Goal: Task Accomplishment & Management: Complete application form

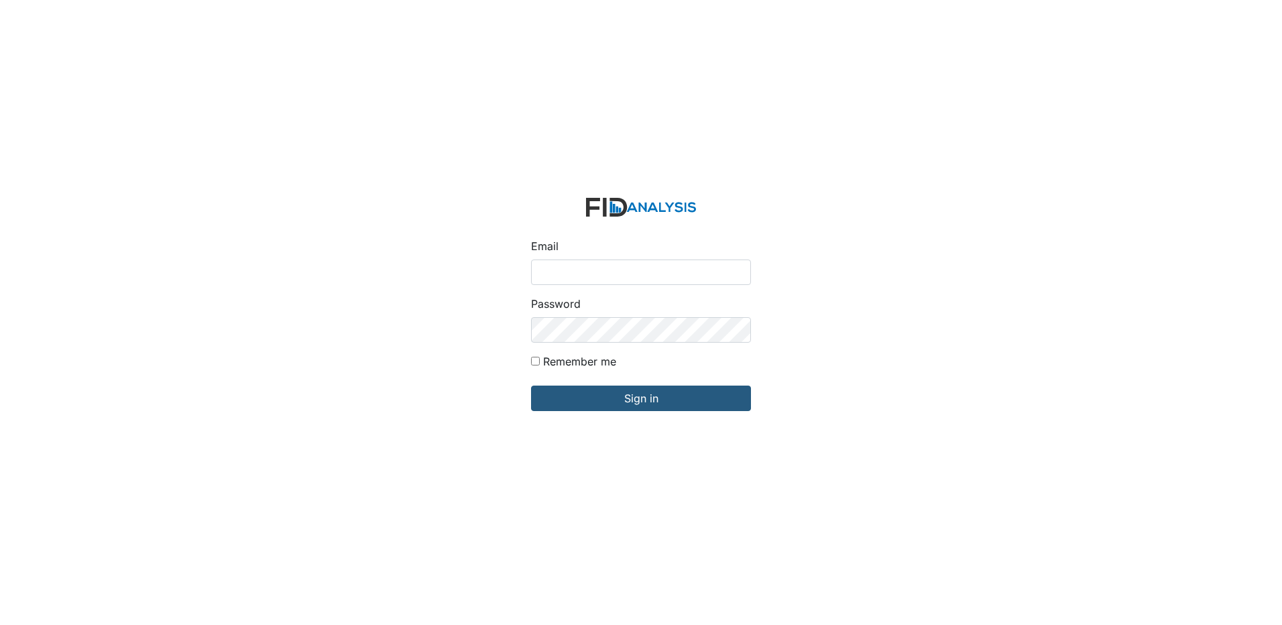
click at [617, 265] on input "Email" at bounding box center [641, 271] width 220 height 25
type input "[EMAIL_ADDRESS][DOMAIN_NAME]"
click at [531, 385] on input "Sign in" at bounding box center [641, 397] width 220 height 25
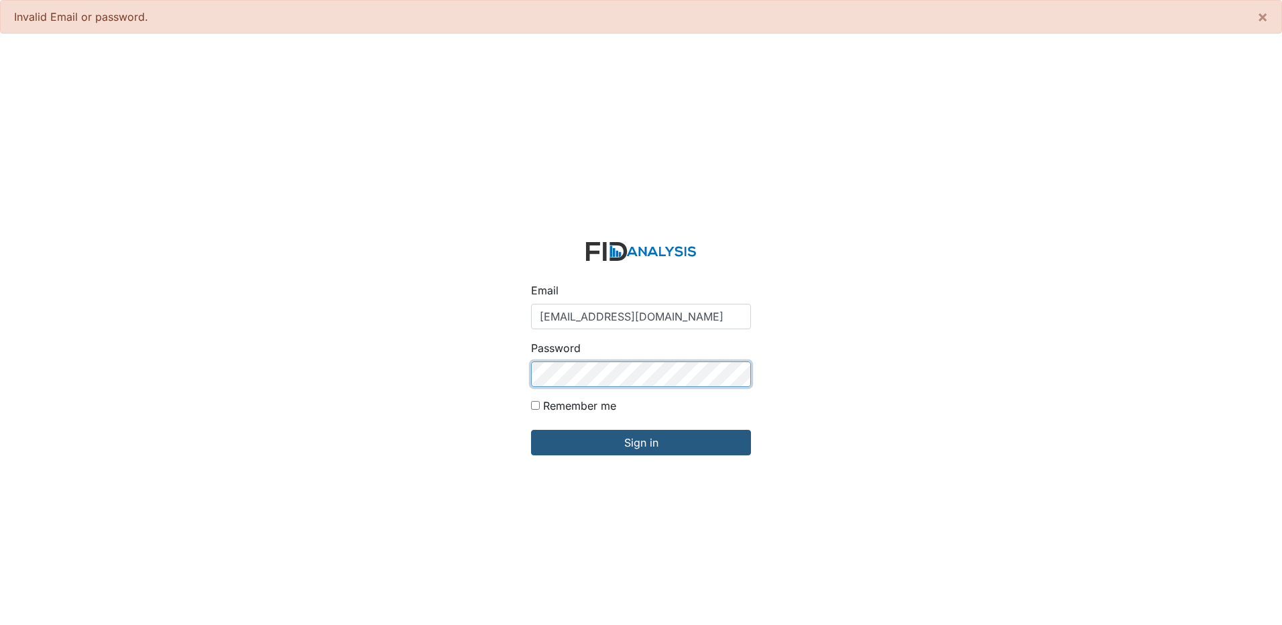
click at [531, 430] on input "Sign in" at bounding box center [641, 442] width 220 height 25
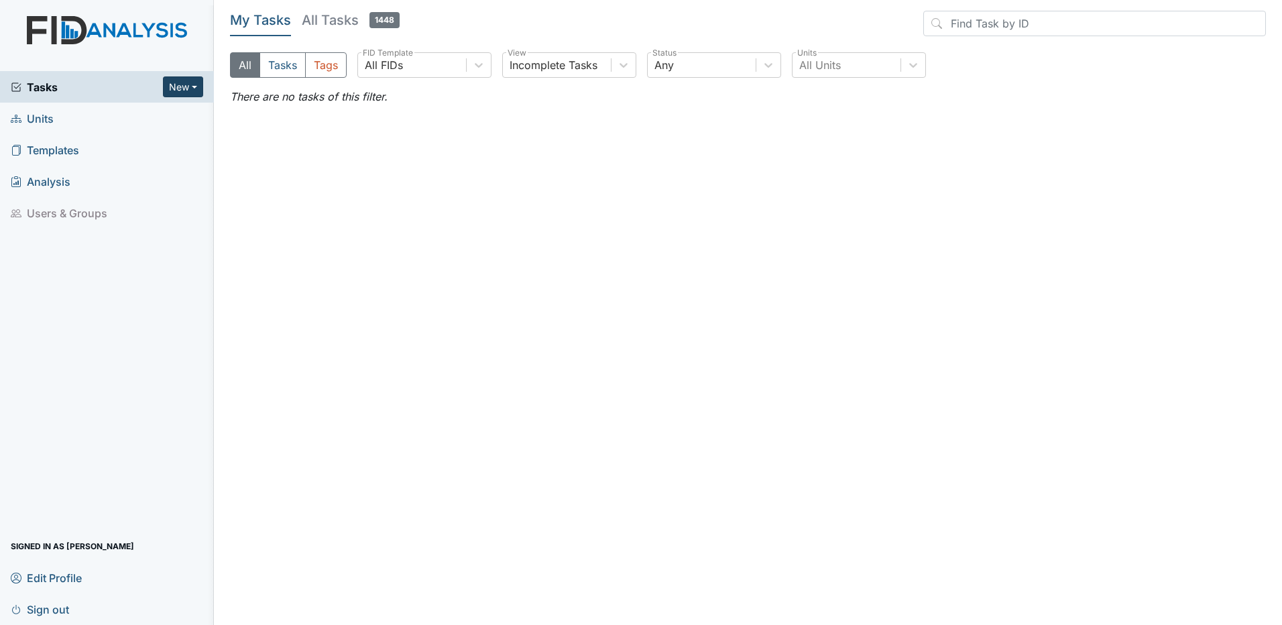
click at [184, 85] on button "New" at bounding box center [183, 86] width 40 height 21
click at [143, 112] on link "Form" at bounding box center [149, 115] width 106 height 21
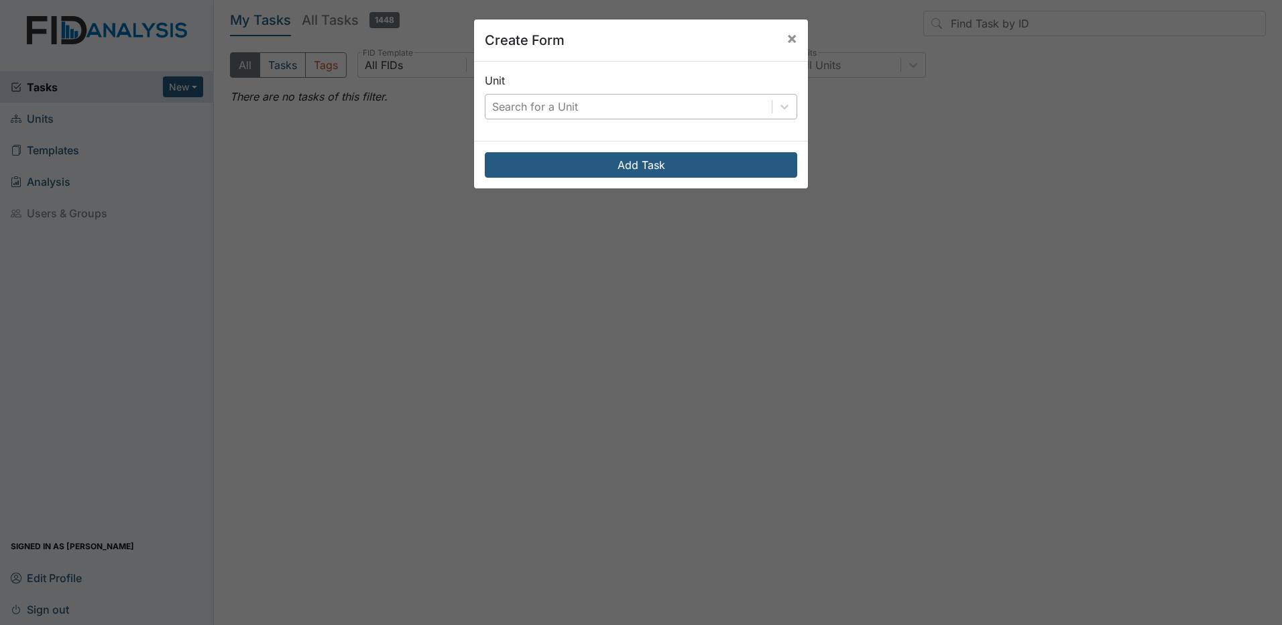
click at [749, 108] on div "Search for a Unit" at bounding box center [628, 107] width 286 height 24
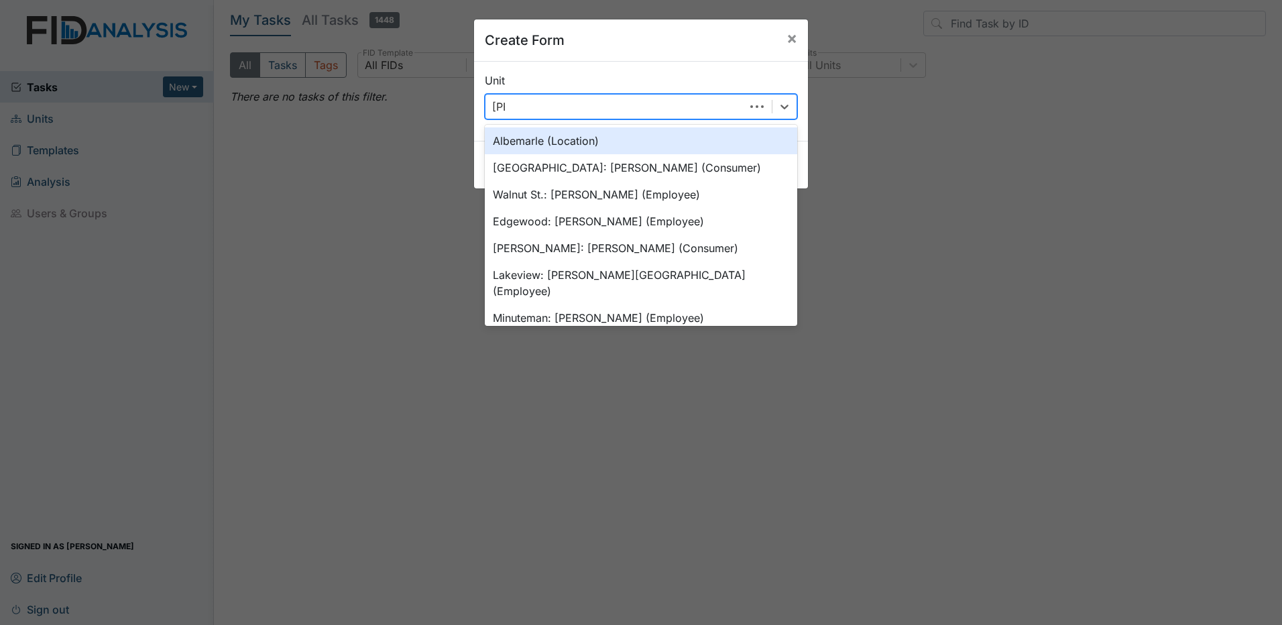
type input "lelan"
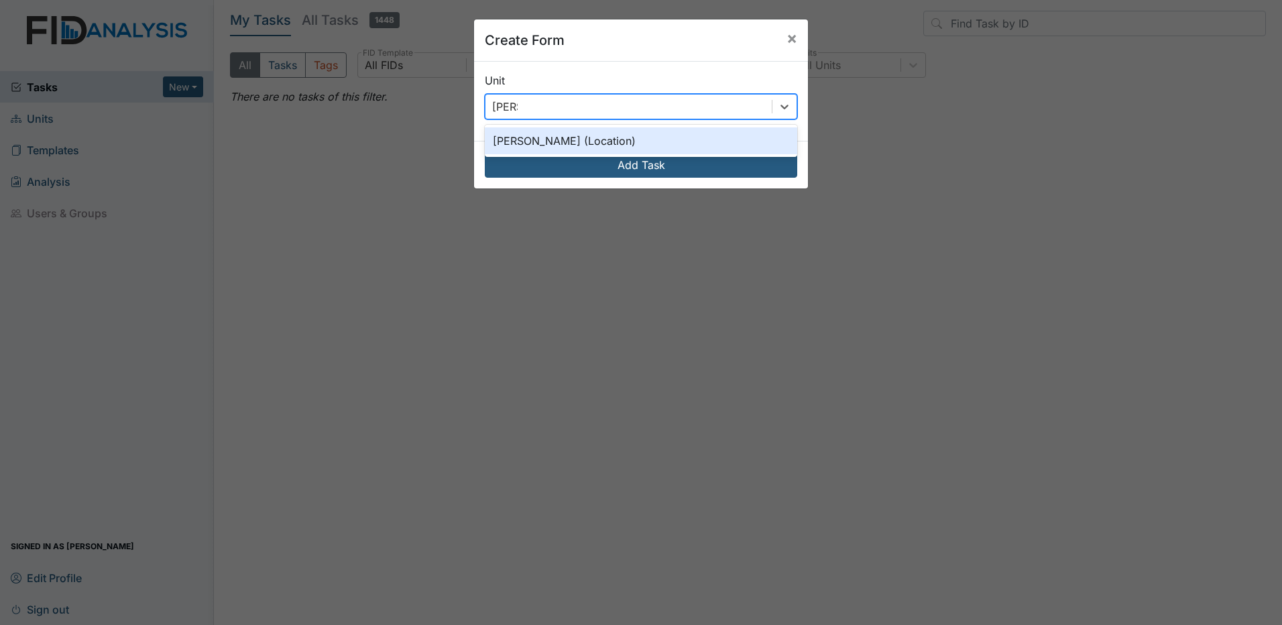
click at [615, 144] on div "Leland DP (Location)" at bounding box center [641, 140] width 312 height 27
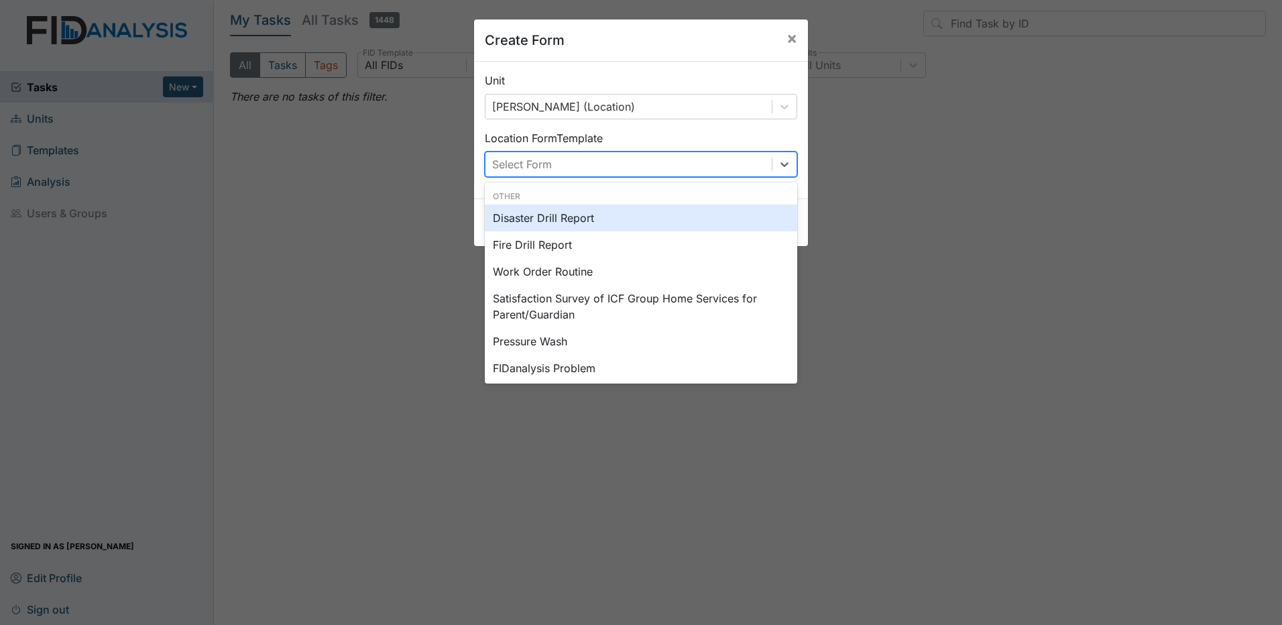
click at [699, 166] on div "Select Form" at bounding box center [628, 164] width 286 height 24
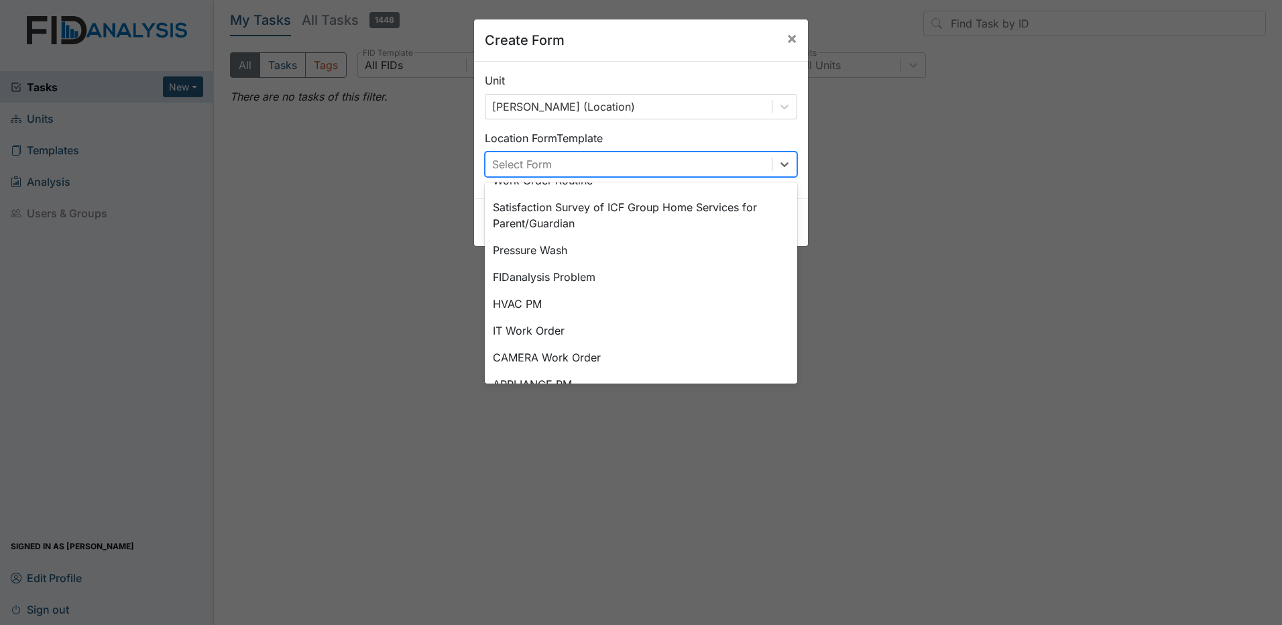
scroll to position [109, 0]
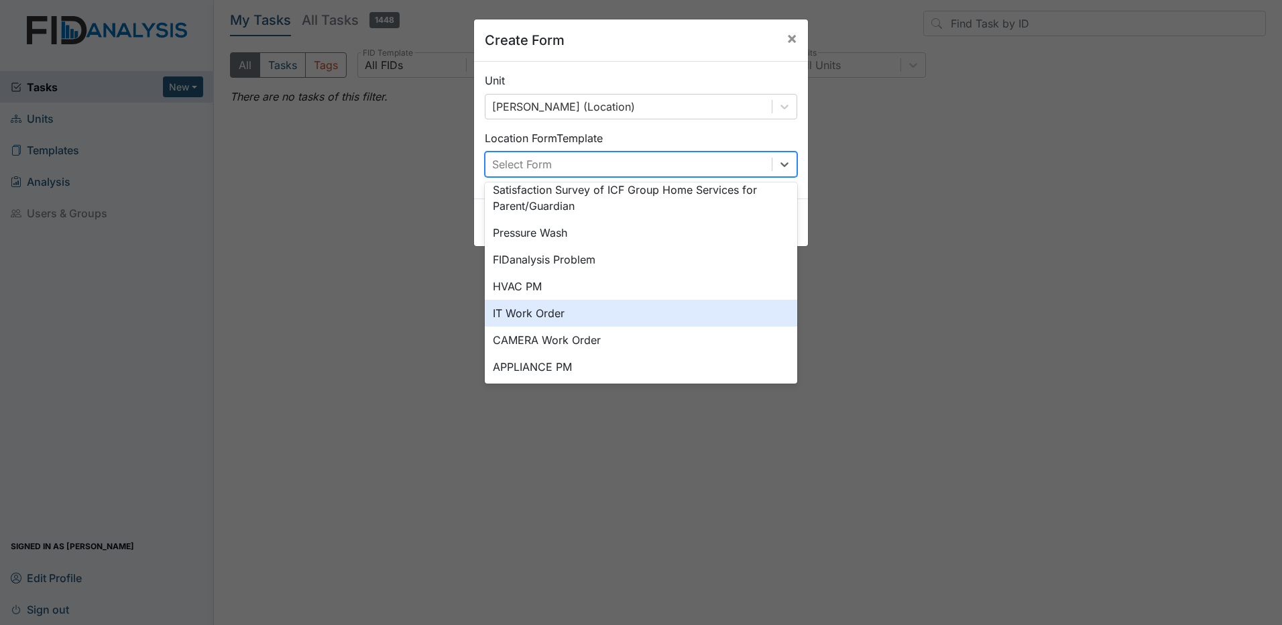
click at [540, 311] on div "IT Work Order" at bounding box center [641, 313] width 312 height 27
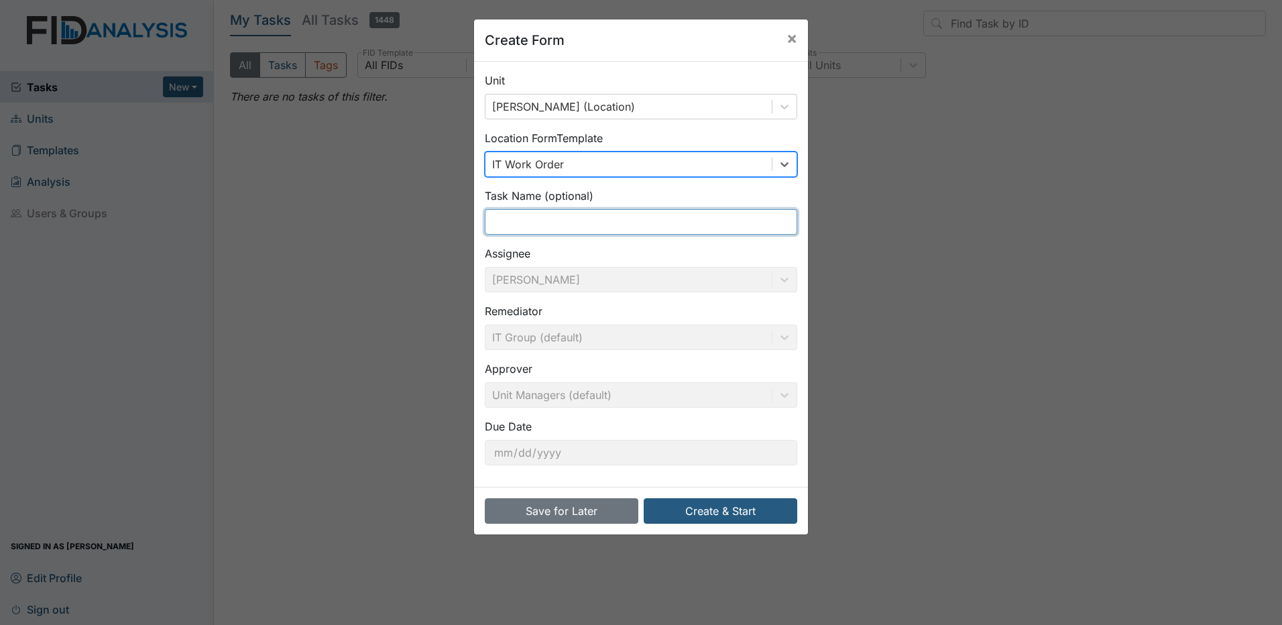
drag, startPoint x: 577, startPoint y: 221, endPoint x: 587, endPoint y: 223, distance: 10.9
click at [580, 223] on input "text" at bounding box center [641, 221] width 312 height 25
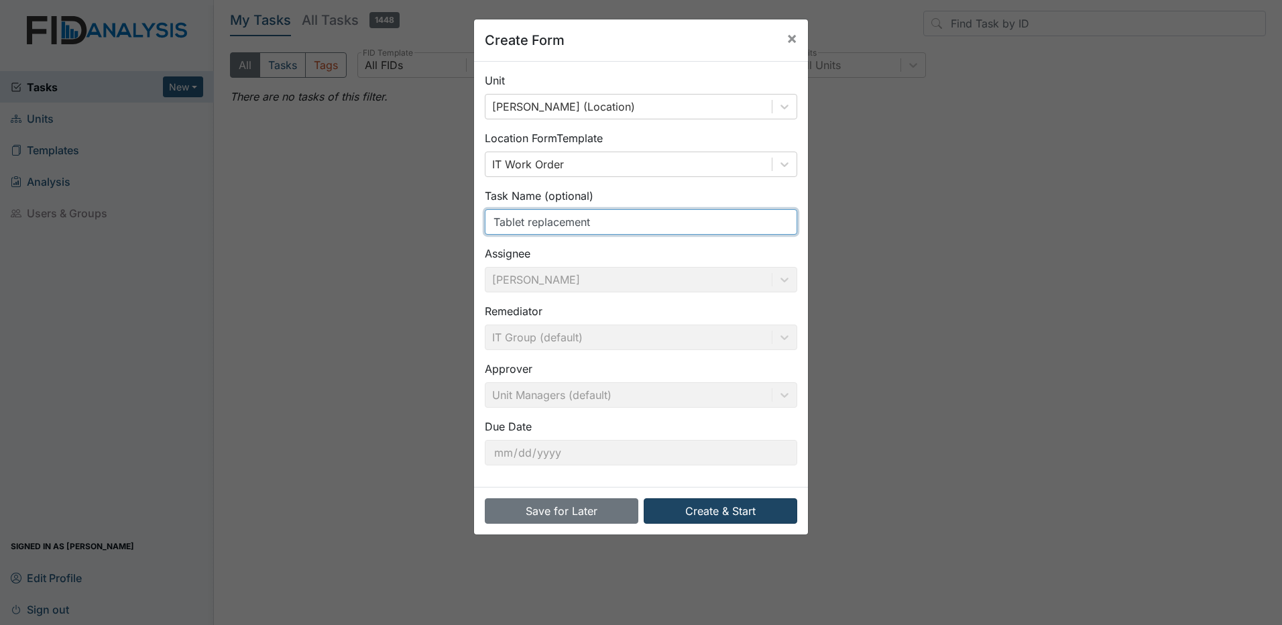
type input "Tablet replacement"
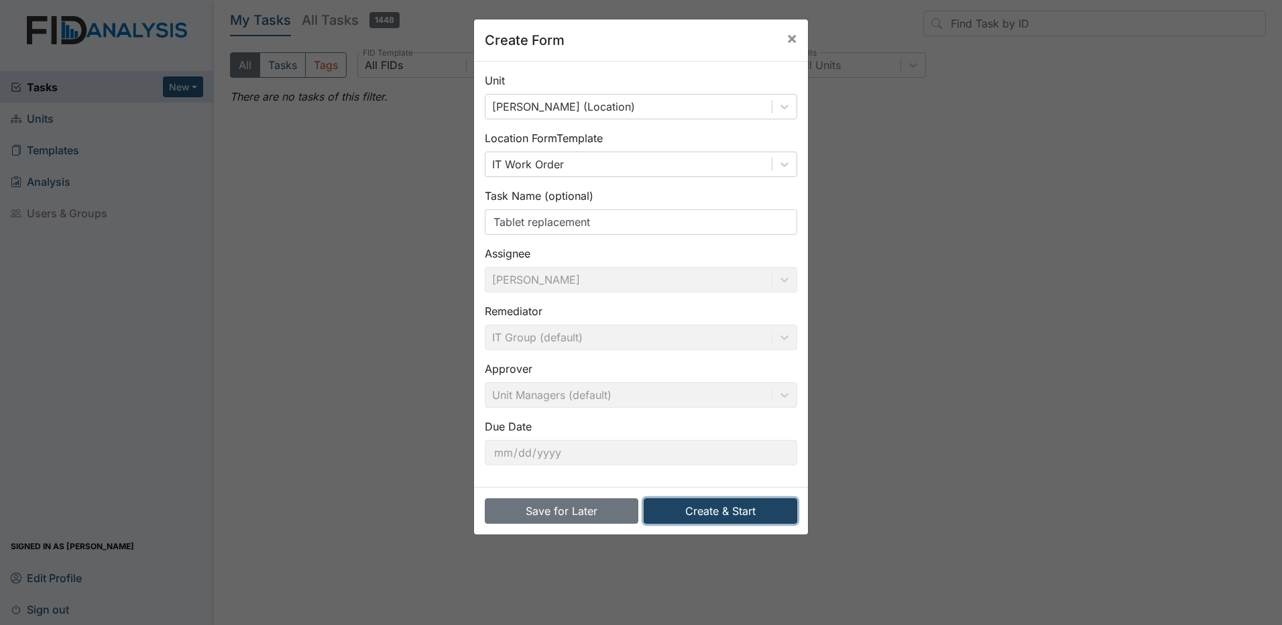
click at [703, 520] on button "Create & Start" at bounding box center [721, 510] width 154 height 25
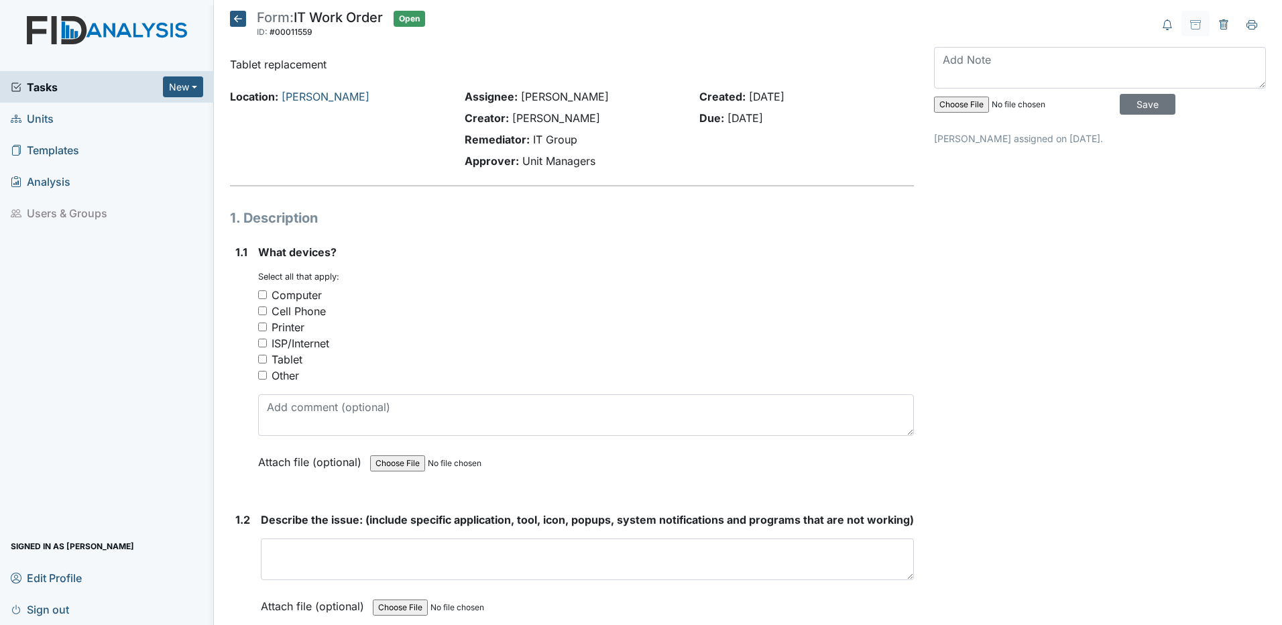
click at [260, 360] on input "Tablet" at bounding box center [262, 359] width 9 height 9
checkbox input "true"
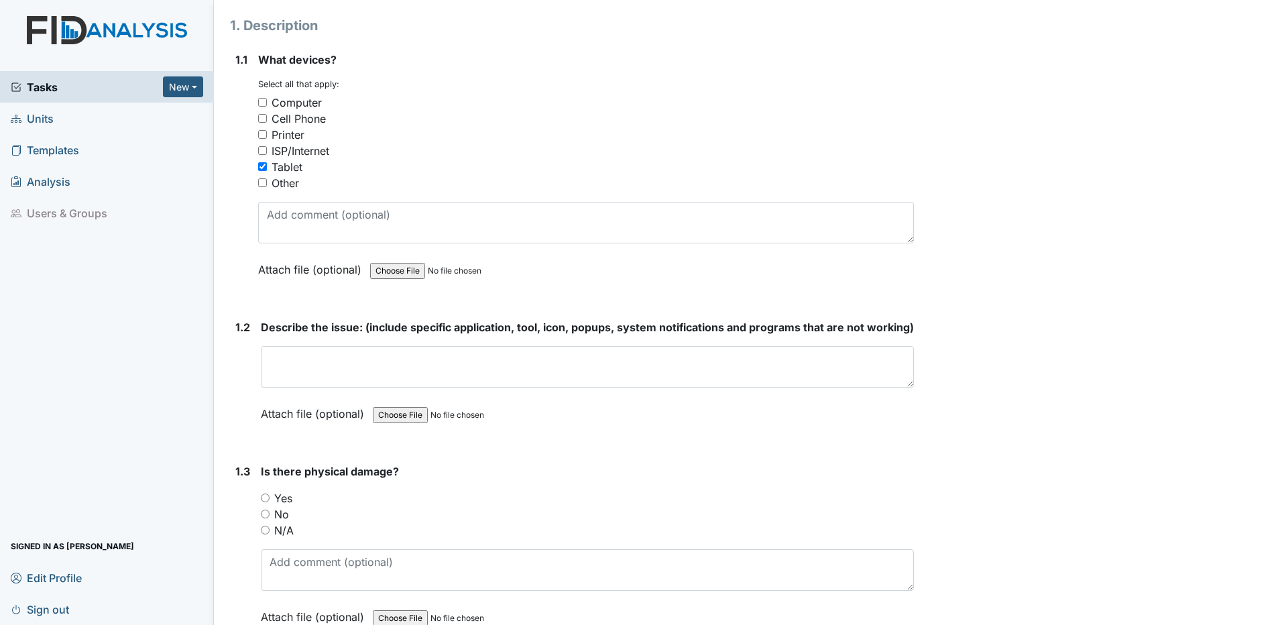
scroll to position [201, 0]
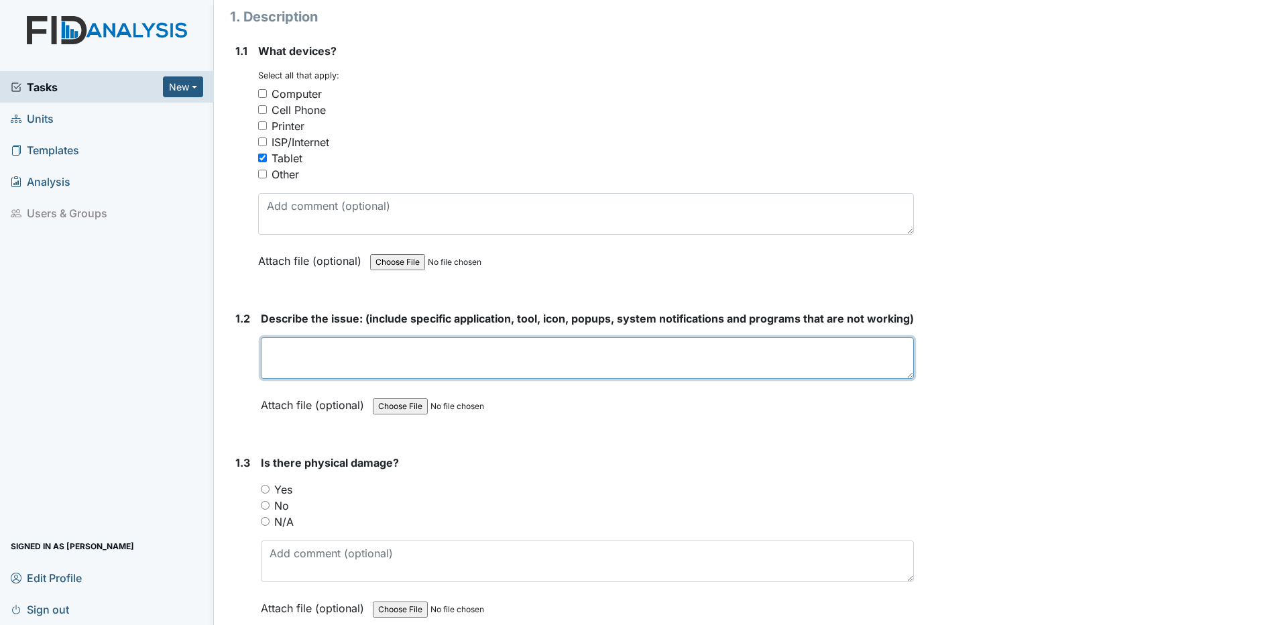
click at [272, 369] on textarea at bounding box center [587, 358] width 653 height 42
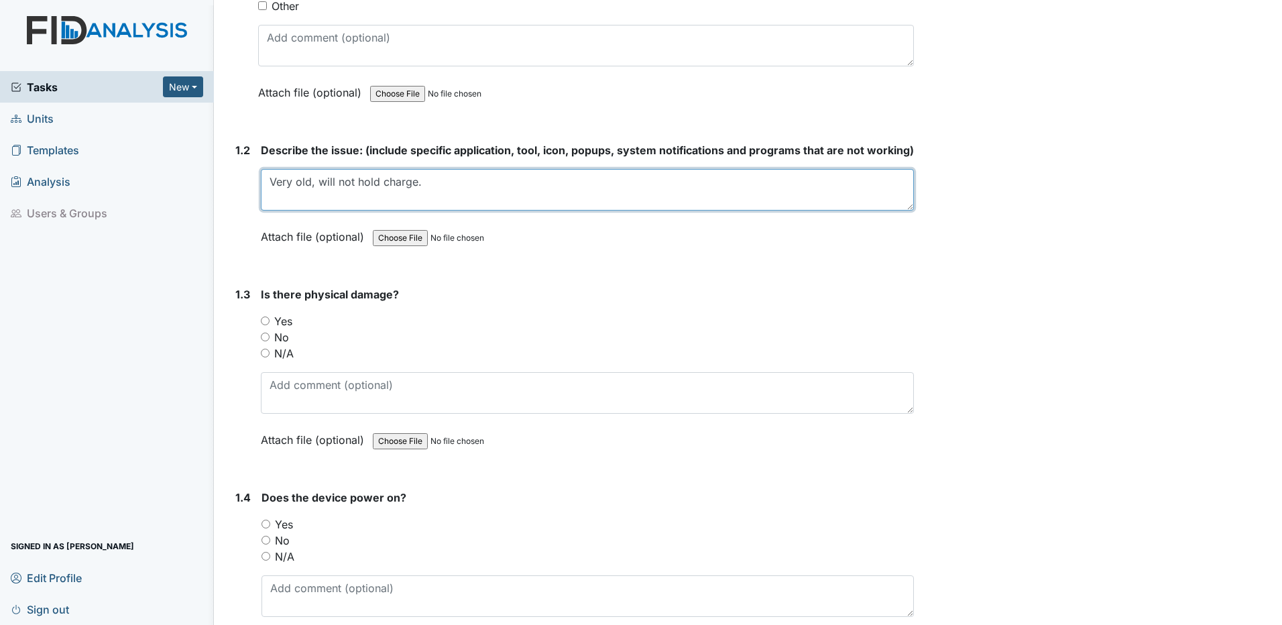
scroll to position [402, 0]
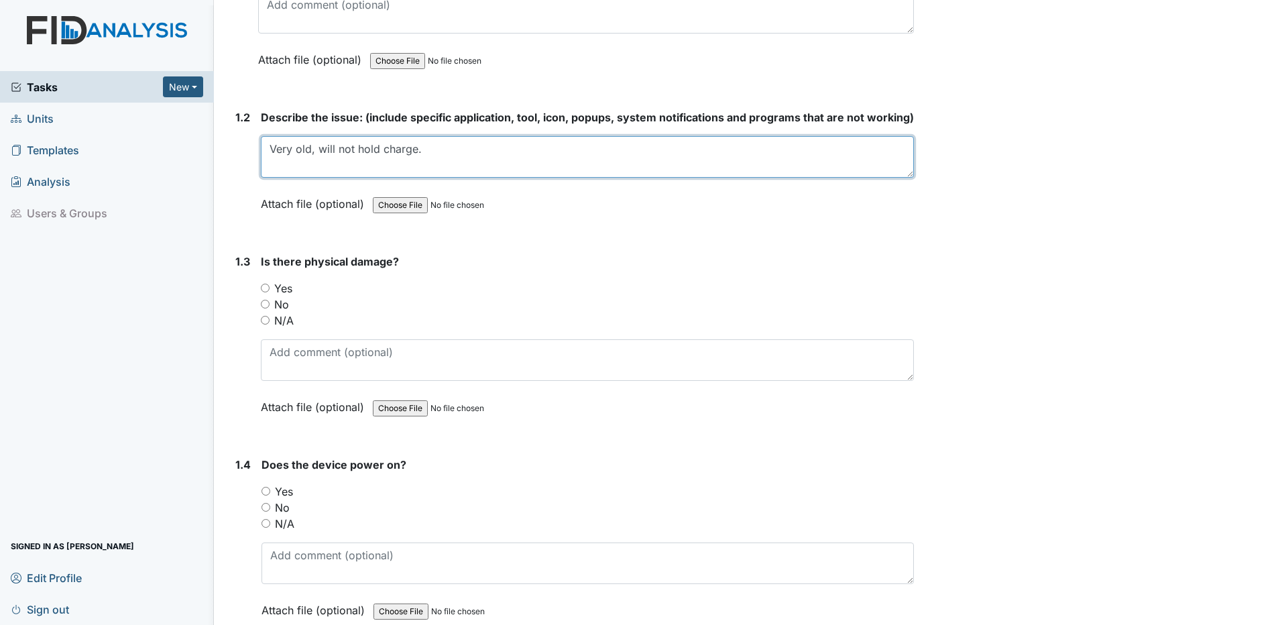
type textarea "Very old, will not hold charge."
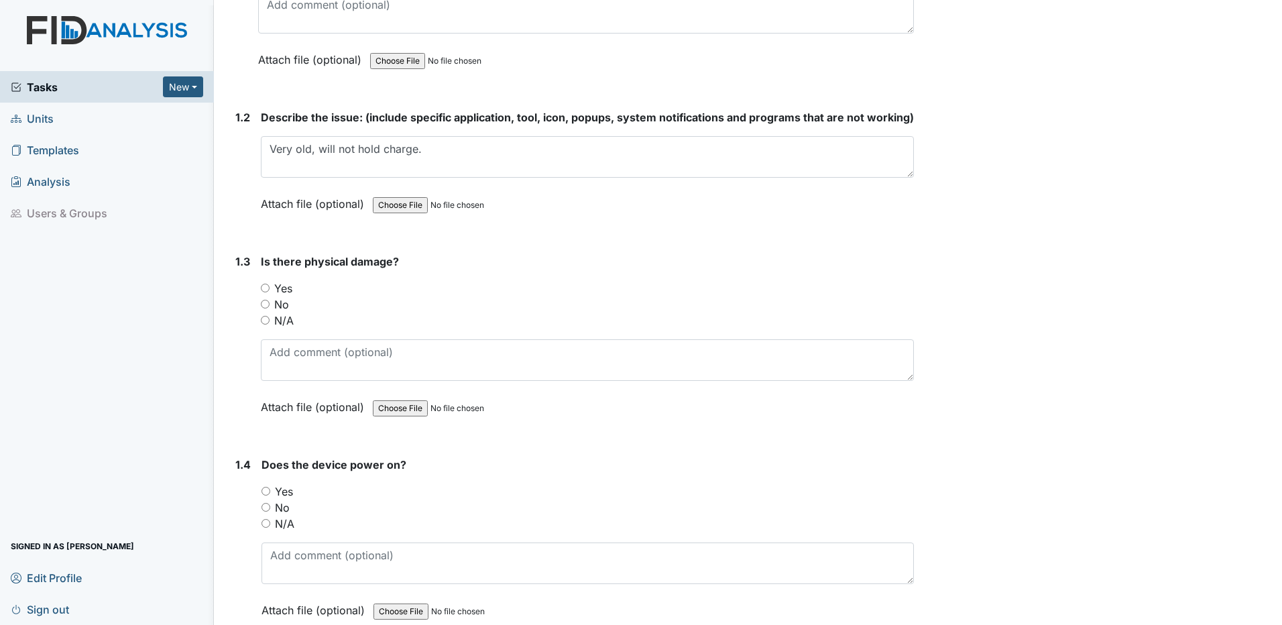
click at [266, 308] on input "No" at bounding box center [265, 304] width 9 height 9
radio input "true"
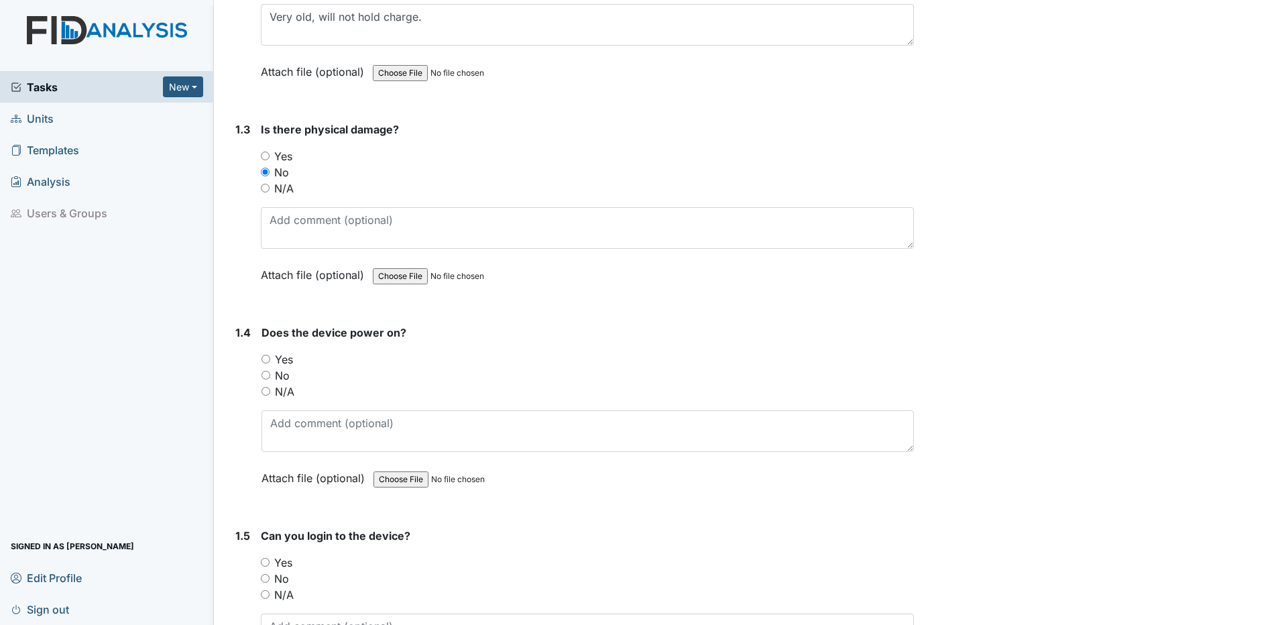
scroll to position [536, 0]
click at [267, 361] on input "Yes" at bounding box center [265, 357] width 9 height 9
radio input "true"
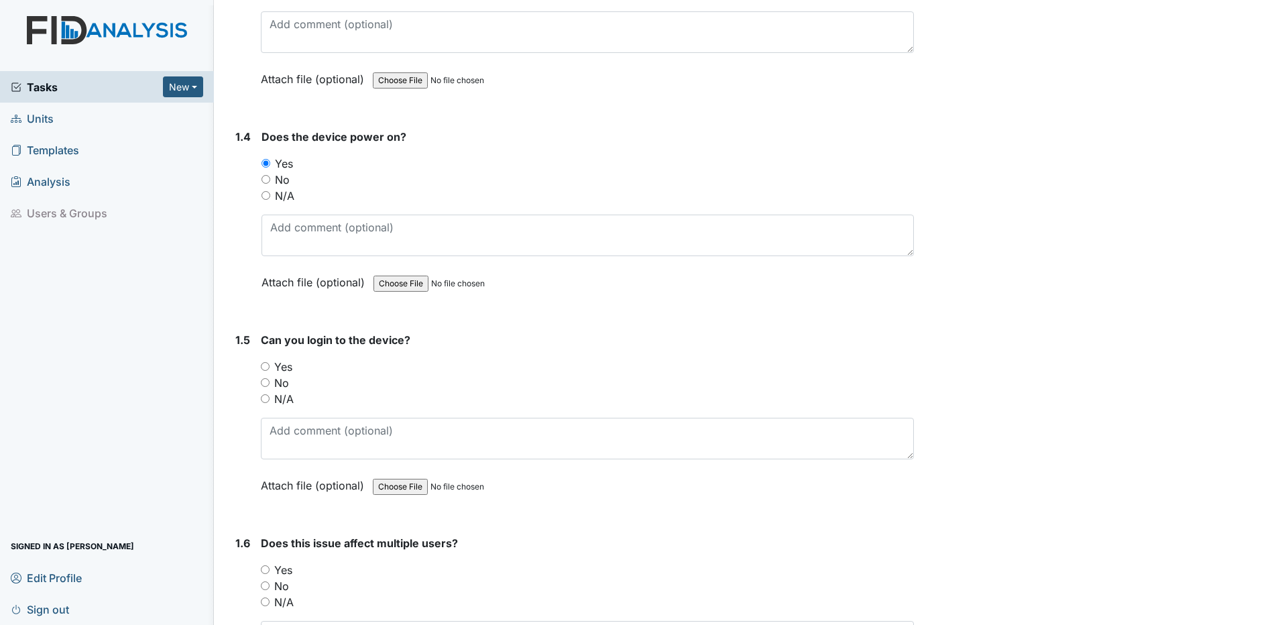
scroll to position [737, 0]
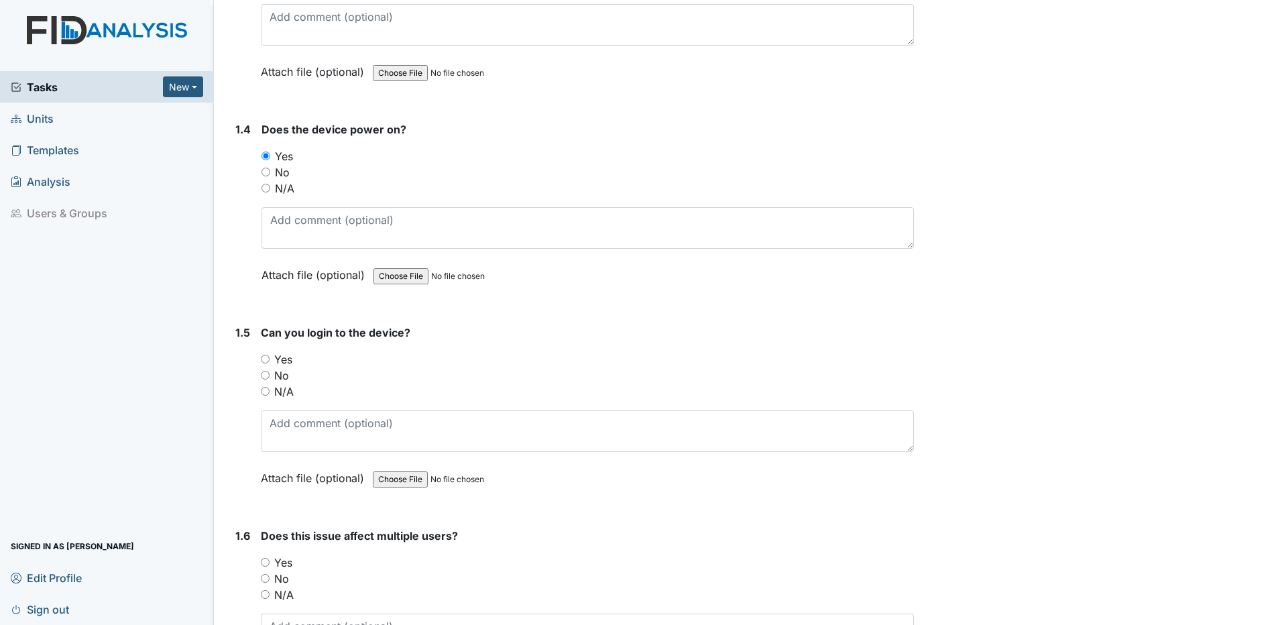
click at [266, 363] on input "Yes" at bounding box center [265, 359] width 9 height 9
radio input "true"
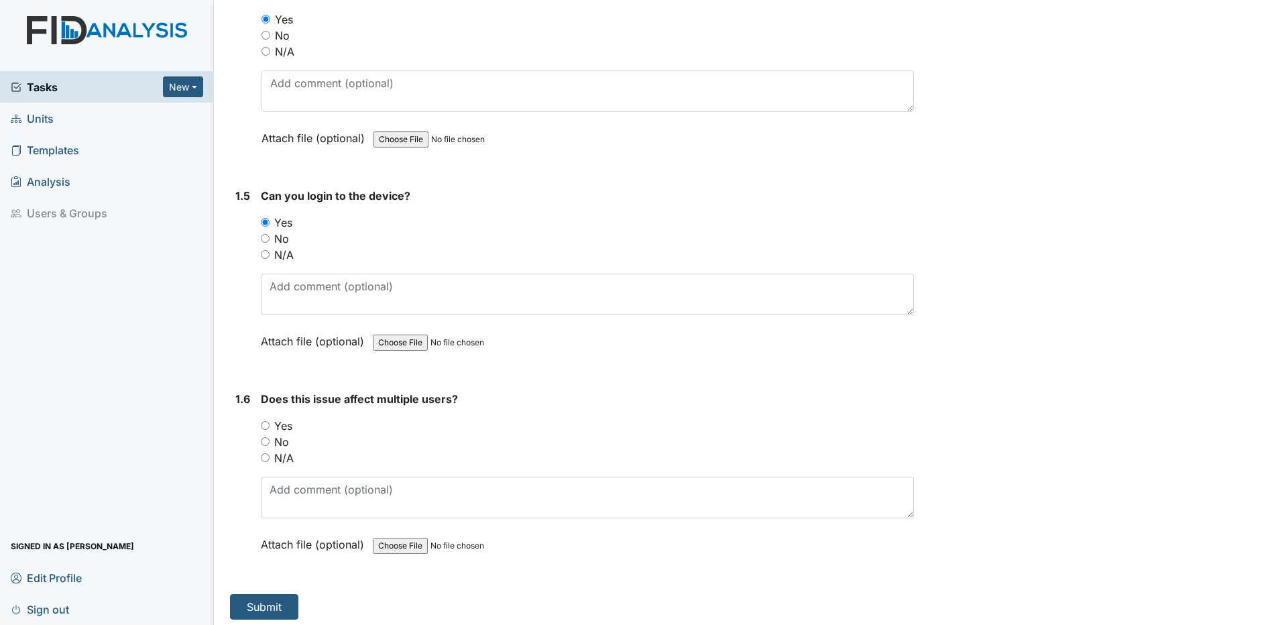
scroll to position [896, 0]
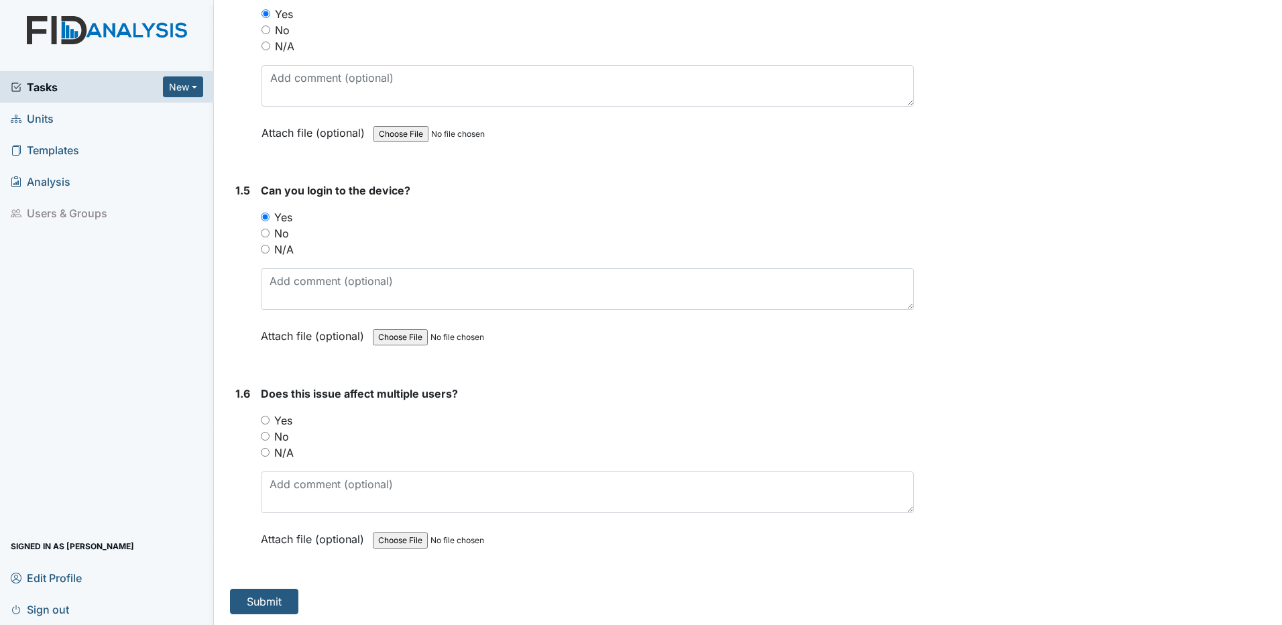
click at [265, 418] on input "Yes" at bounding box center [265, 420] width 9 height 9
radio input "true"
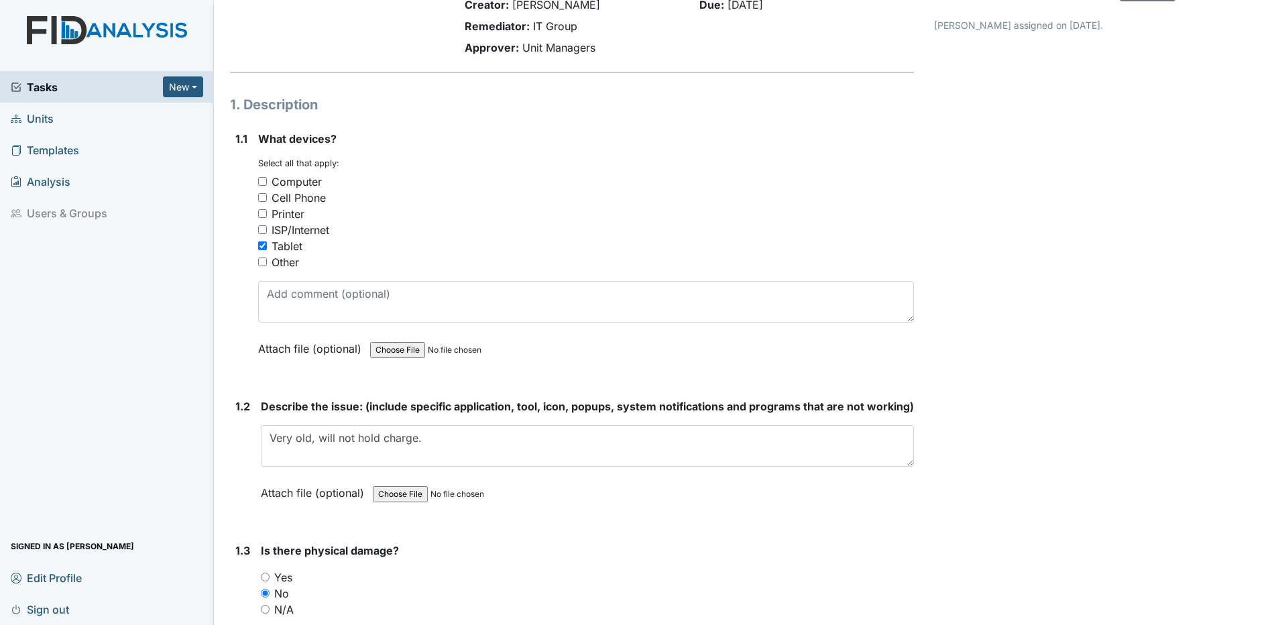
scroll to position [91, 0]
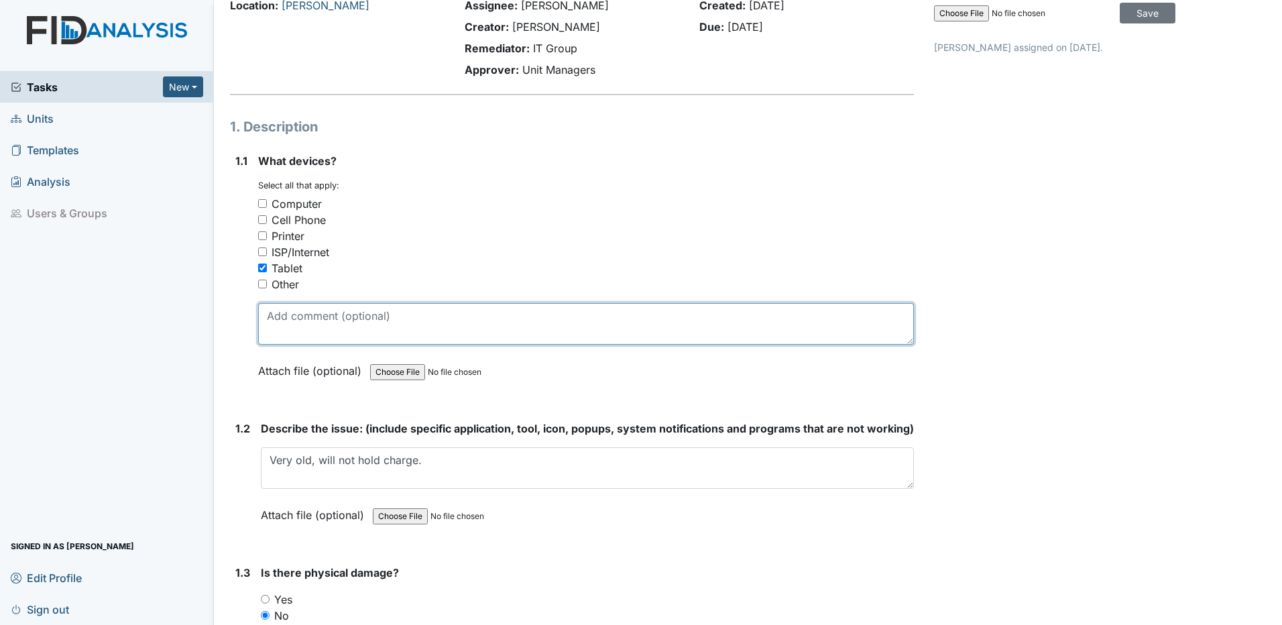
click at [267, 318] on textarea at bounding box center [586, 324] width 656 height 42
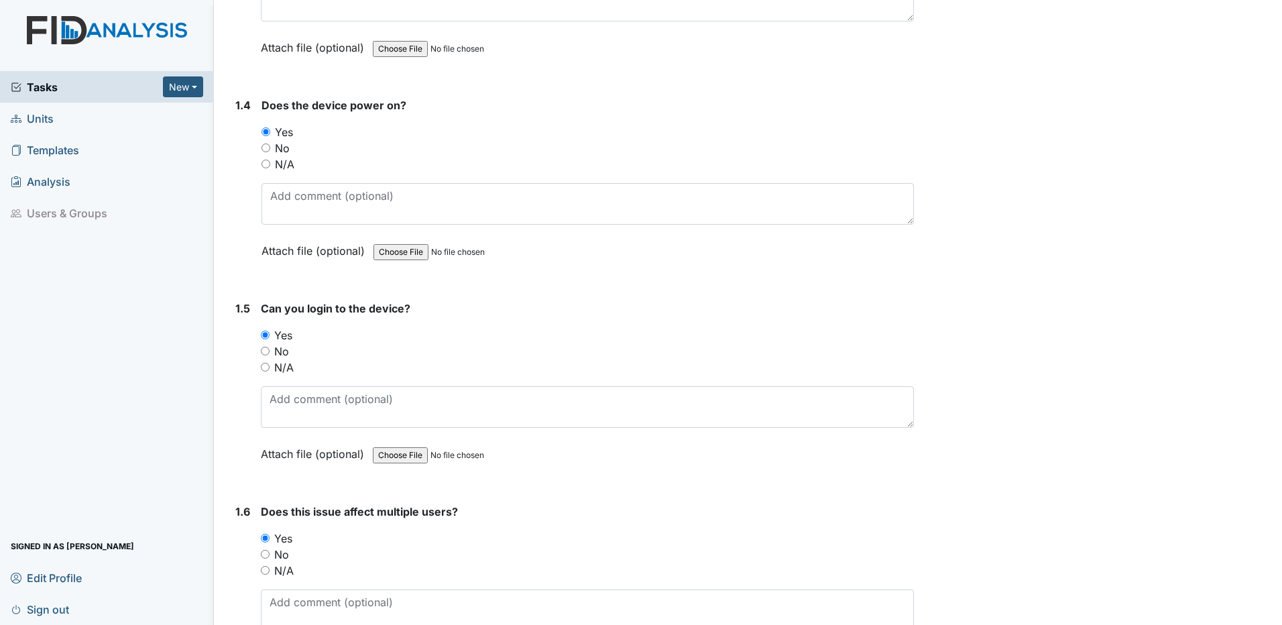
scroll to position [896, 0]
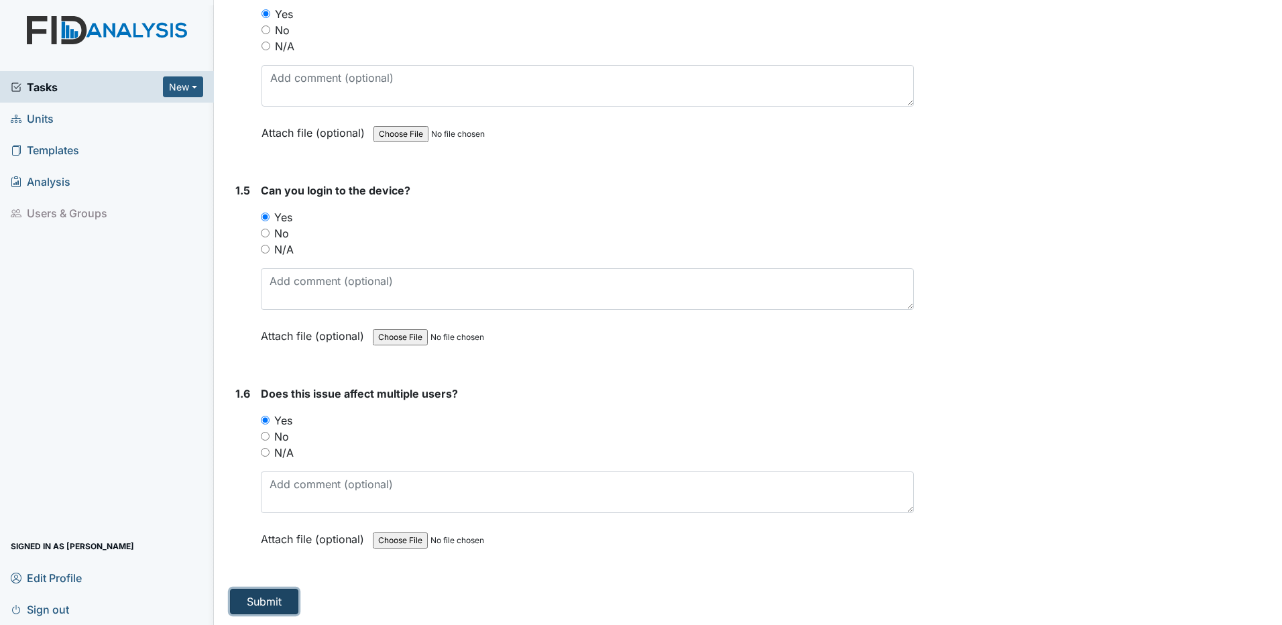
click at [263, 606] on button "Submit" at bounding box center [264, 601] width 68 height 25
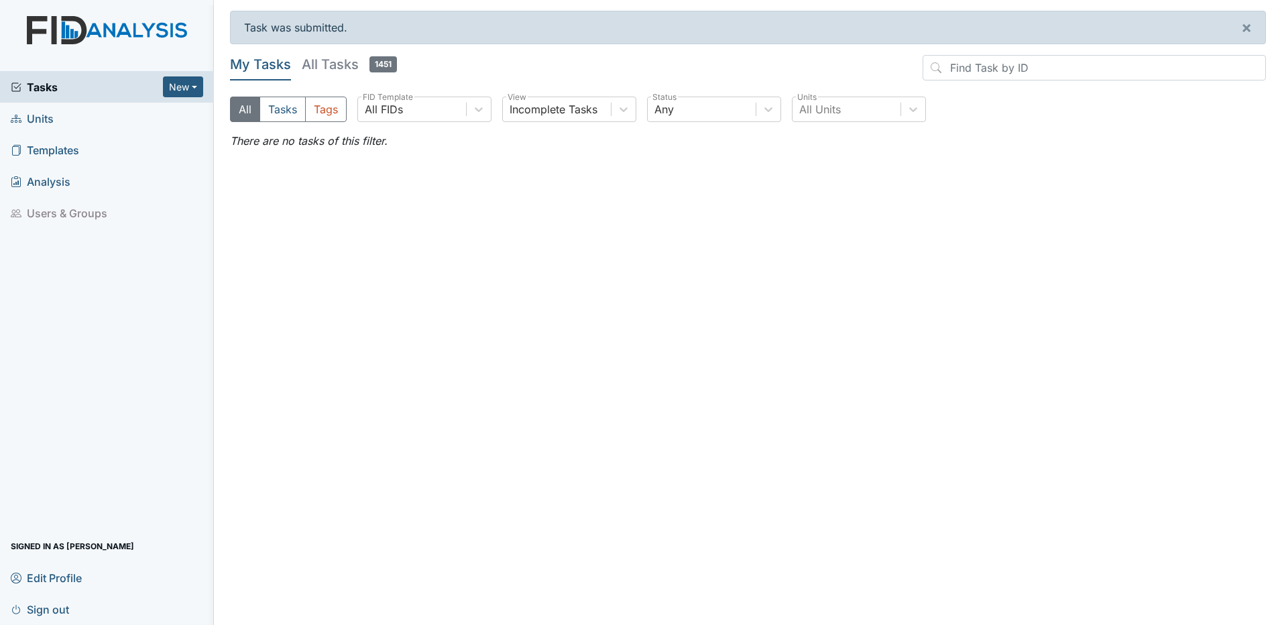
click at [48, 612] on span "Sign out" at bounding box center [40, 609] width 58 height 21
